Goal: Transaction & Acquisition: Purchase product/service

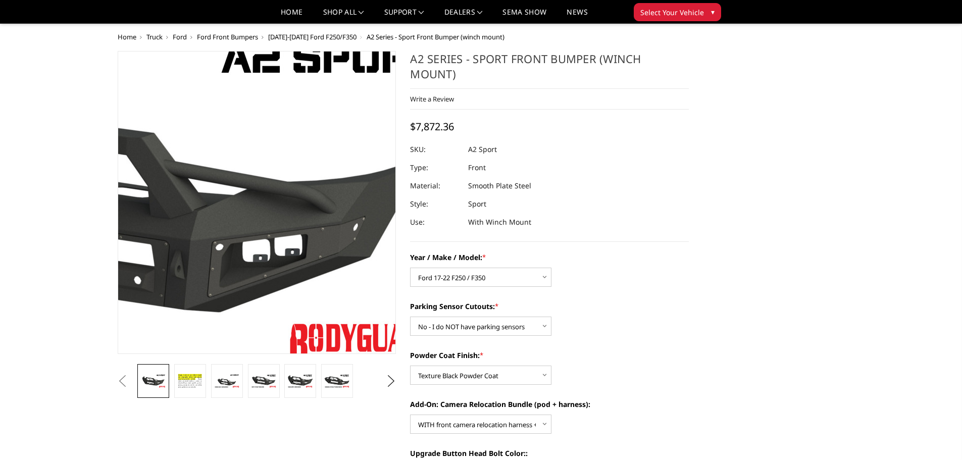
select select "826"
select select "541"
select select "518"
select select "1699"
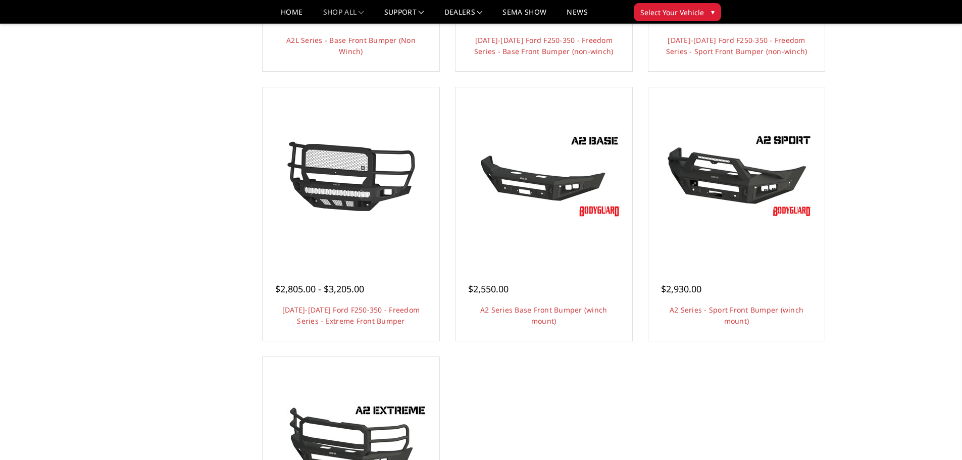
scroll to position [556, 0]
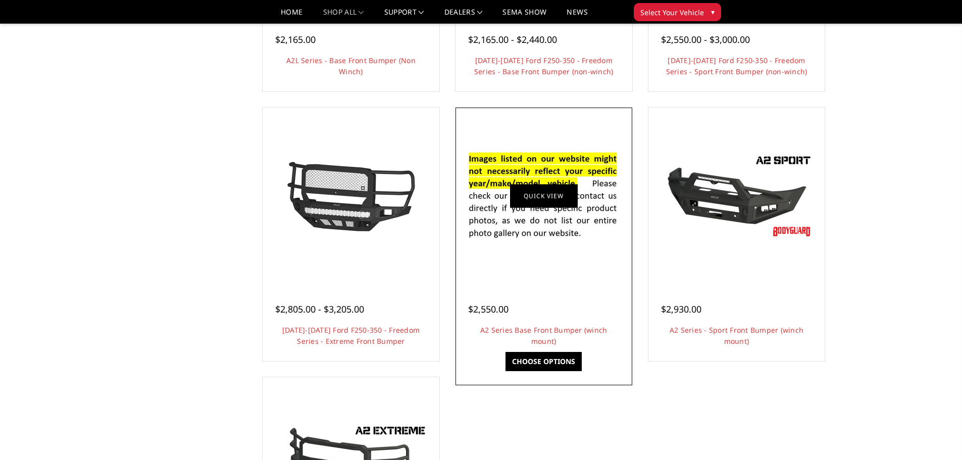
click at [558, 201] on link "Quick view" at bounding box center [544, 196] width 68 height 24
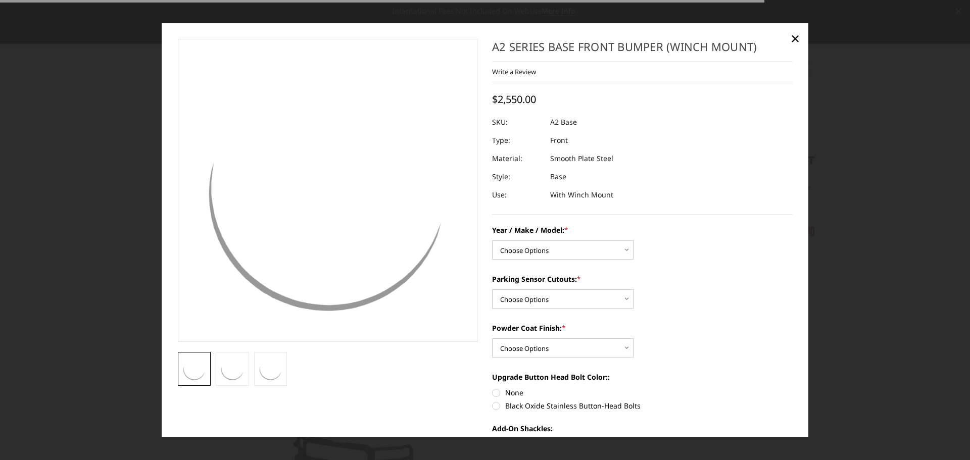
click at [544, 117] on div at bounding box center [642, 122] width 301 height 18
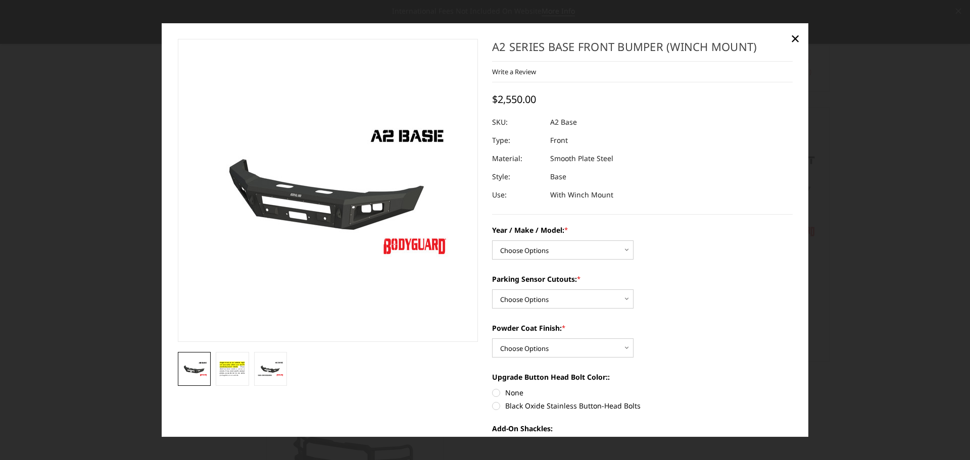
click at [932, 240] on div at bounding box center [485, 230] width 970 height 460
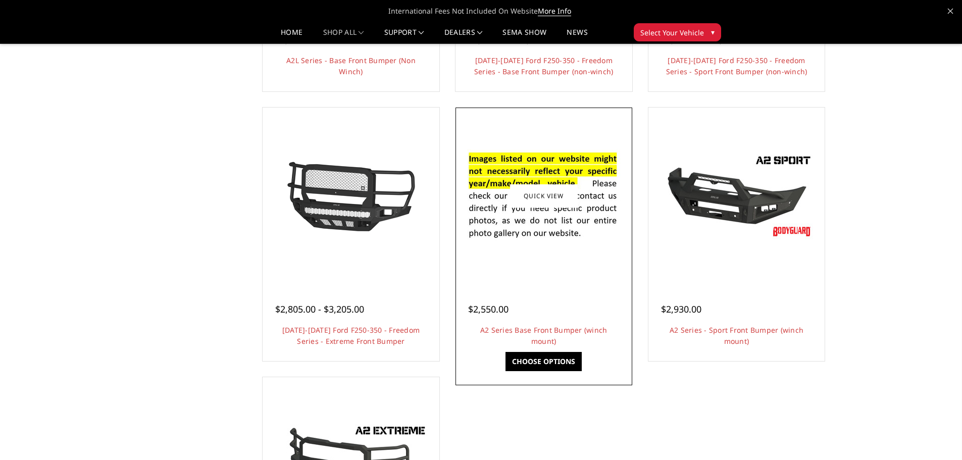
click at [575, 255] on div at bounding box center [544, 196] width 172 height 172
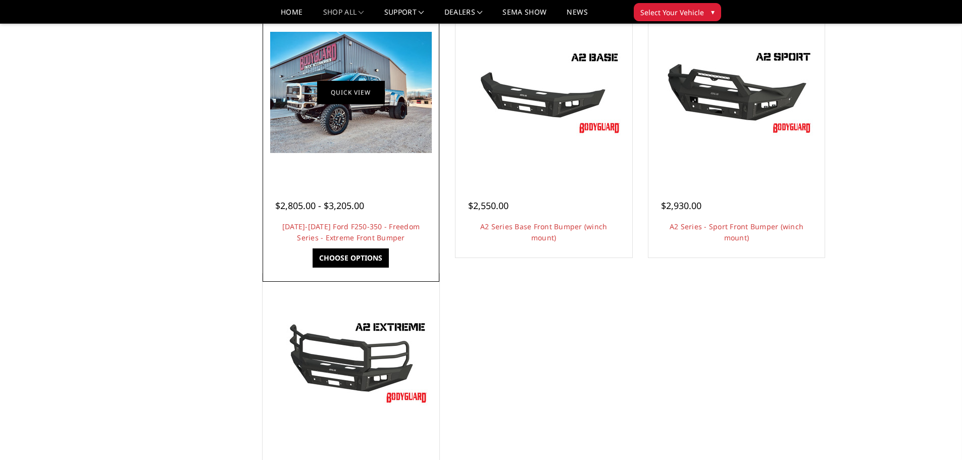
scroll to position [758, 0]
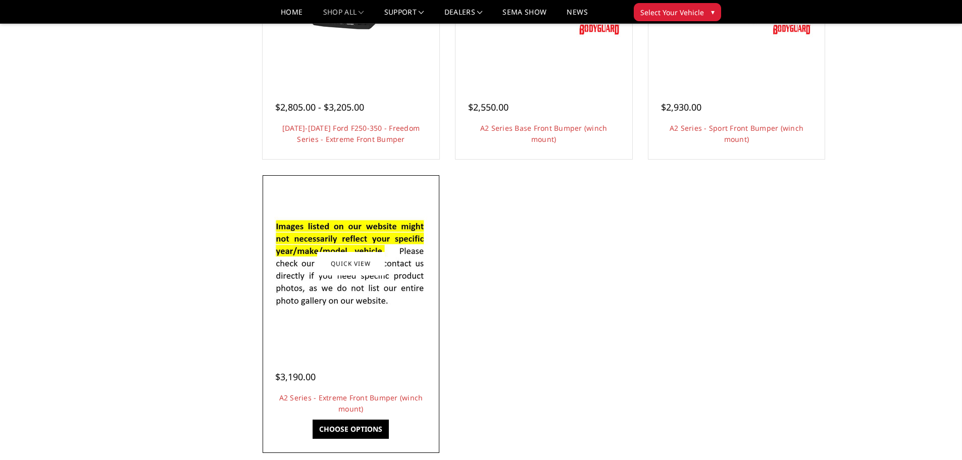
click at [363, 291] on img at bounding box center [351, 264] width 162 height 110
